Goal: Task Accomplishment & Management: Use online tool/utility

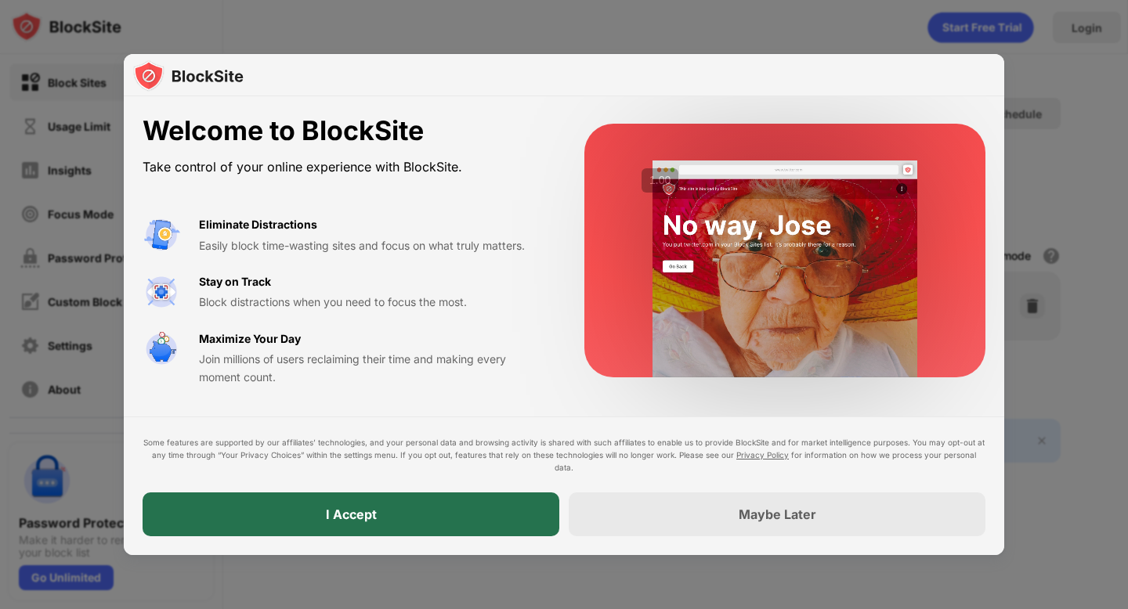
click at [379, 508] on div "I Accept" at bounding box center [351, 515] width 417 height 44
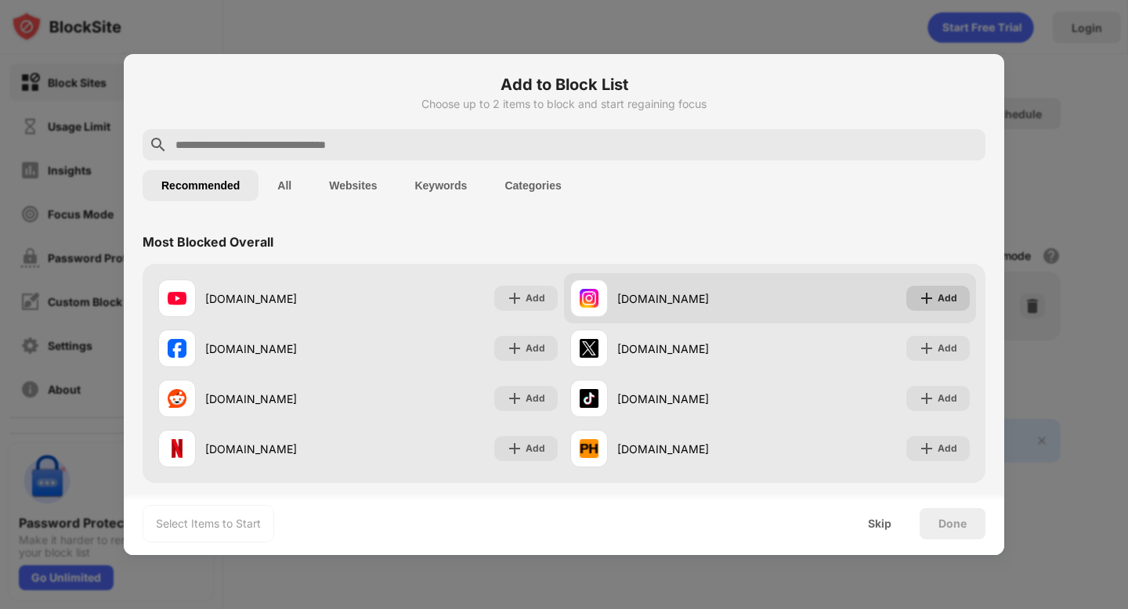
click at [946, 298] on div "Add" at bounding box center [948, 299] width 20 height 16
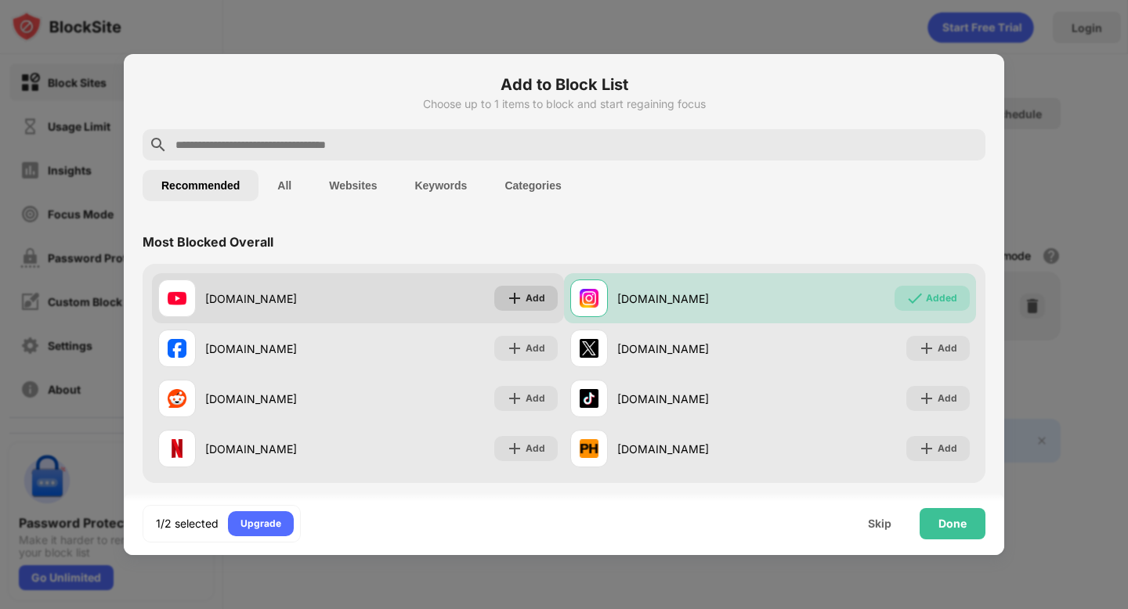
click at [538, 295] on div "Add" at bounding box center [536, 299] width 20 height 16
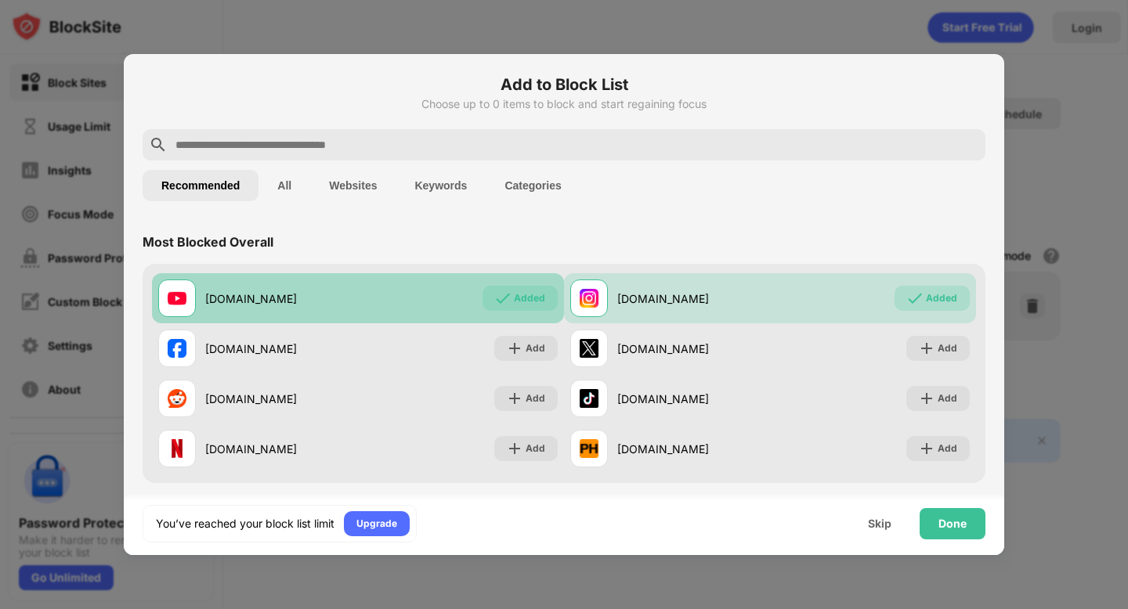
click at [538, 295] on div "Added" at bounding box center [529, 299] width 31 height 16
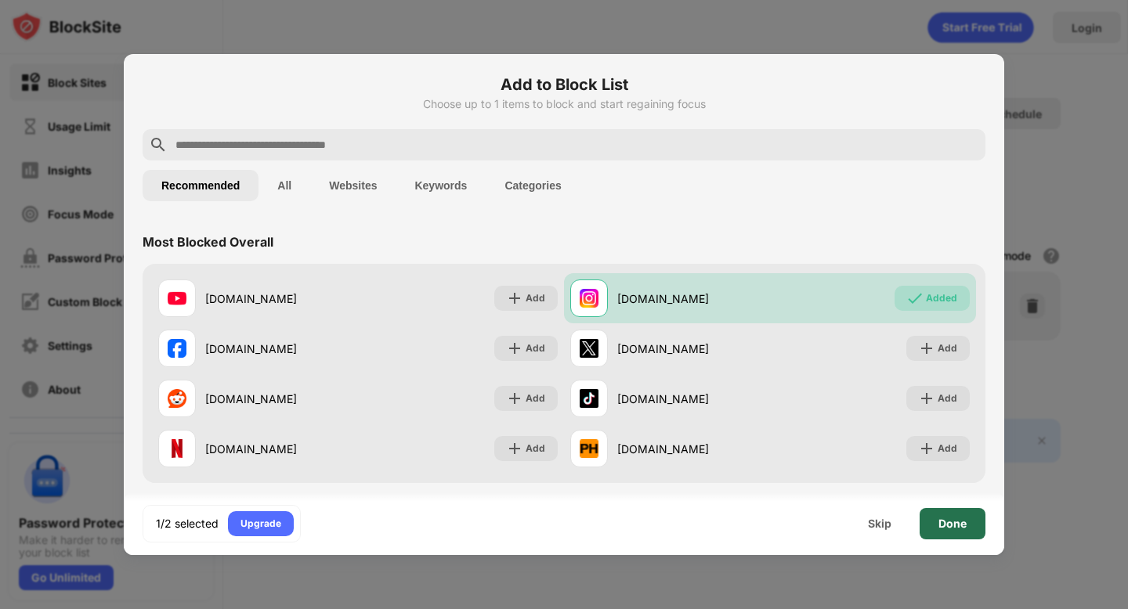
click at [953, 521] on div "Done" at bounding box center [952, 524] width 28 height 13
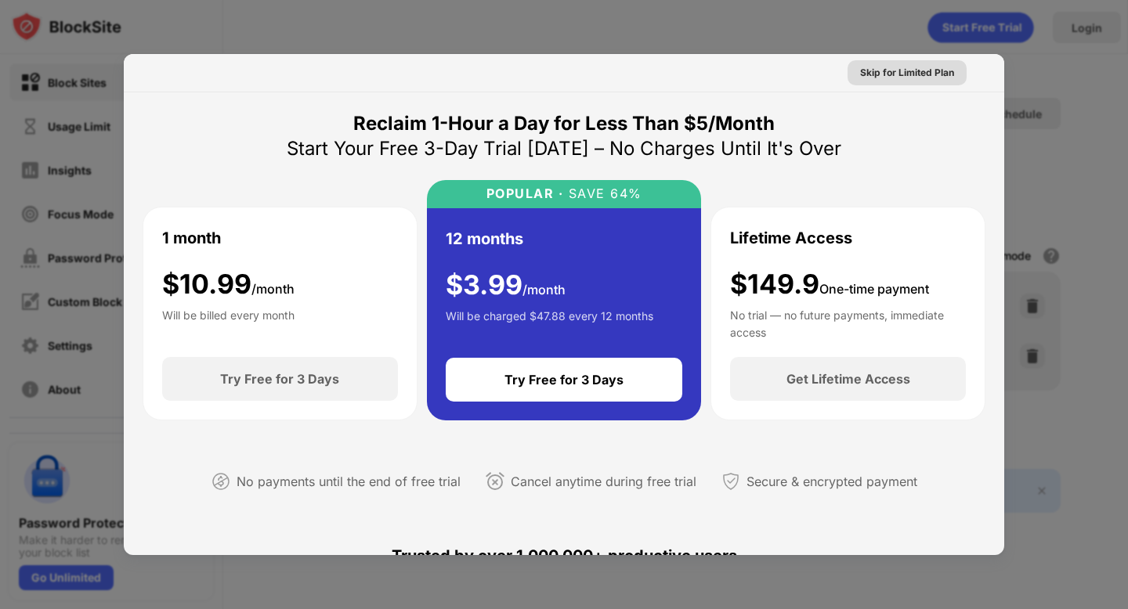
click at [927, 70] on div "Skip for Limited Plan" at bounding box center [907, 73] width 94 height 16
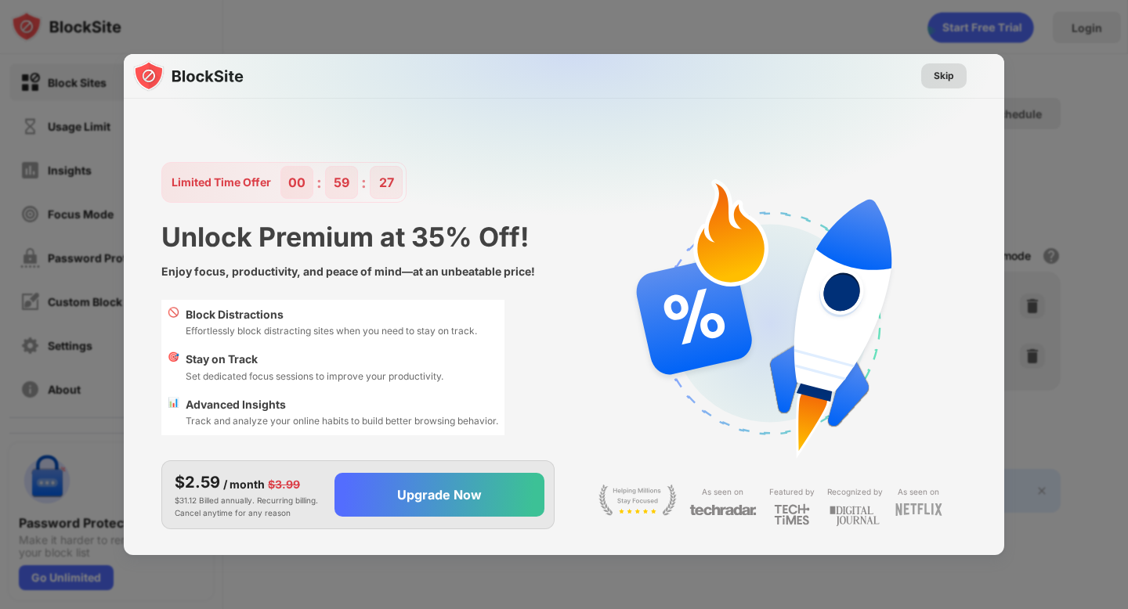
click at [942, 70] on div "Skip" at bounding box center [944, 76] width 20 height 16
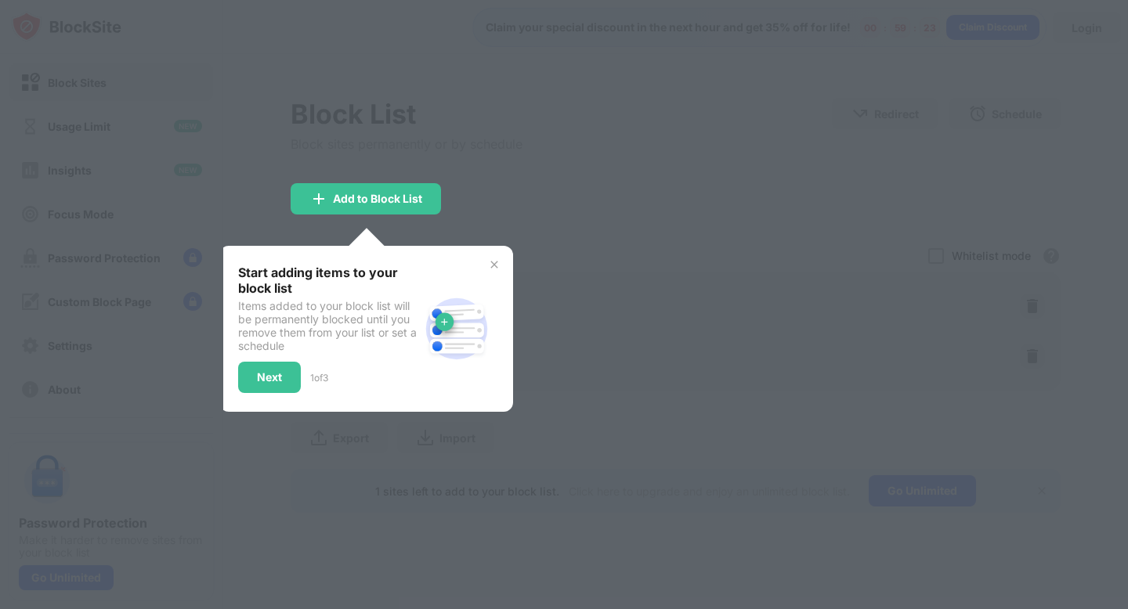
click at [493, 265] on img at bounding box center [494, 264] width 13 height 13
